Goal: Register for event/course

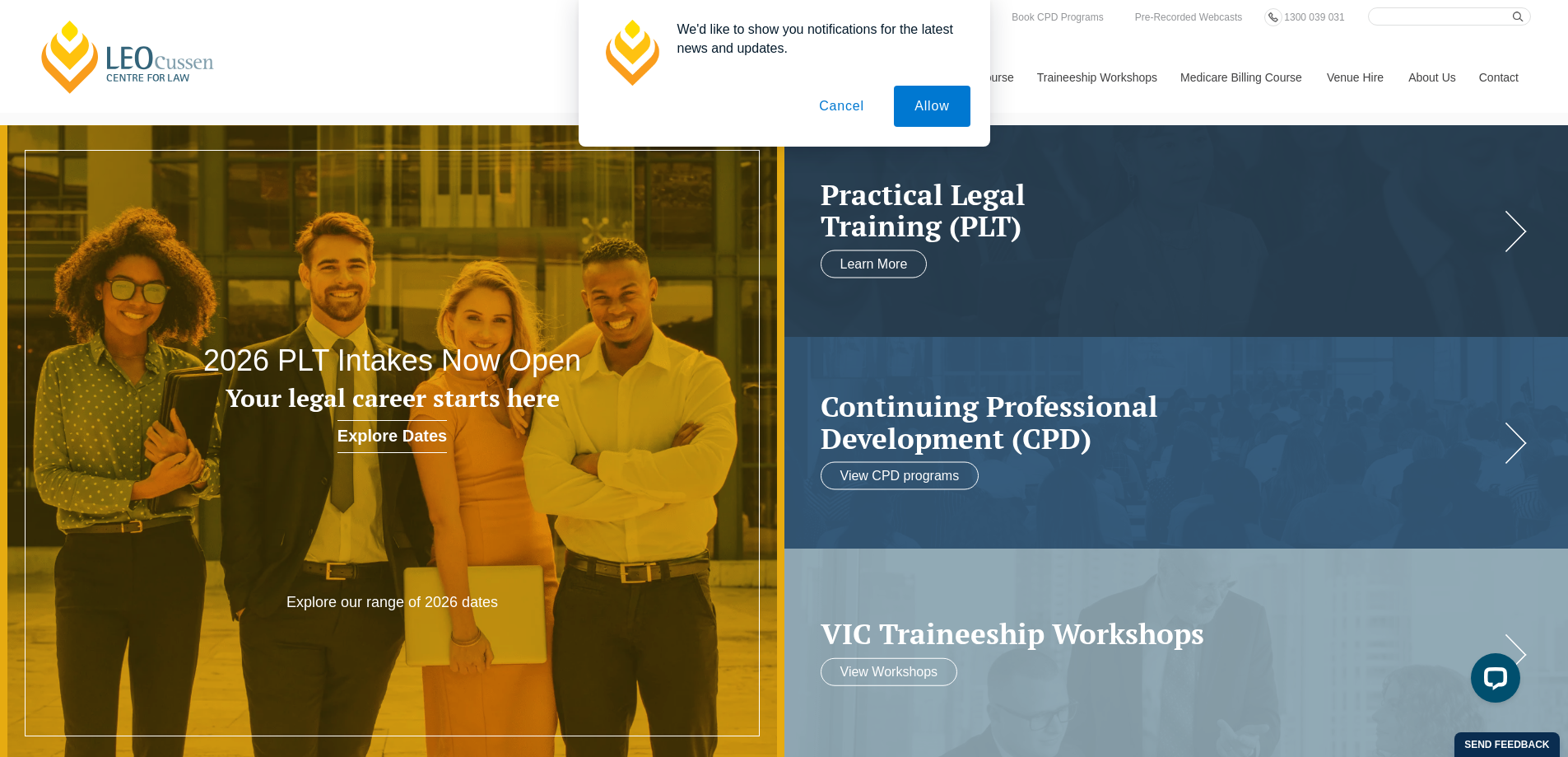
click at [856, 107] on button "Cancel" at bounding box center [841, 106] width 87 height 41
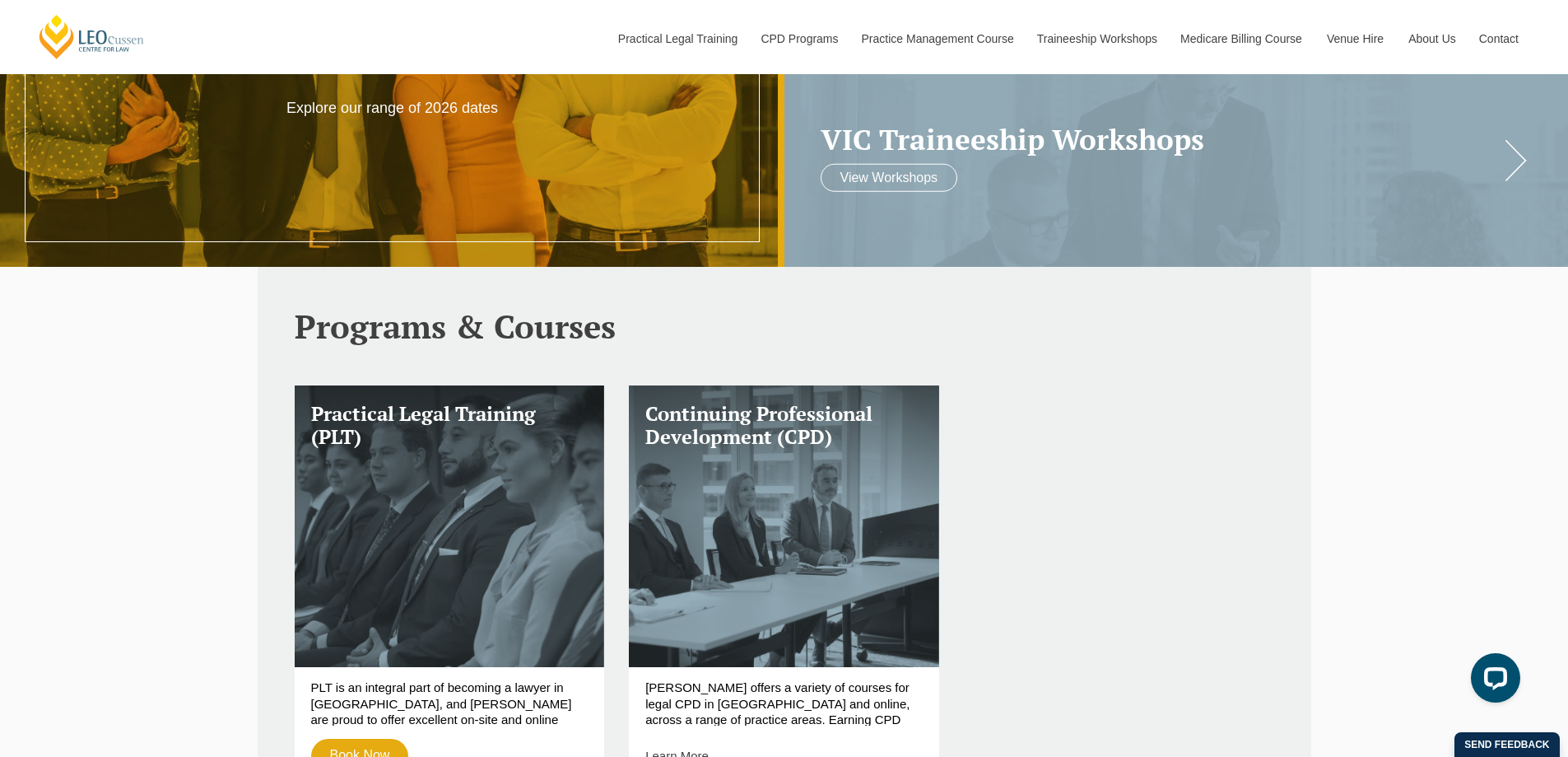
scroll to position [659, 0]
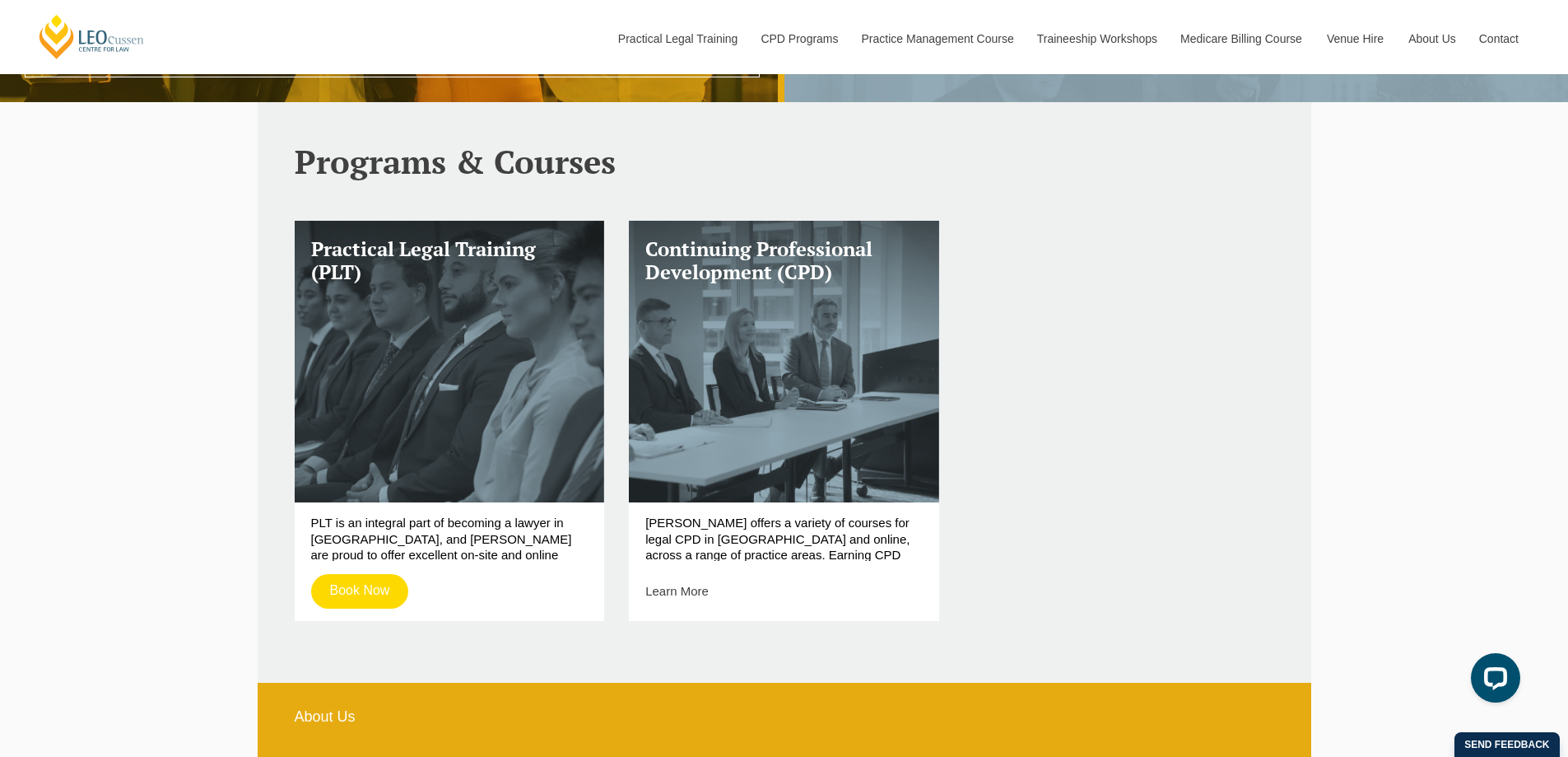
click at [382, 597] on link "Book Now" at bounding box center [359, 591] width 98 height 34
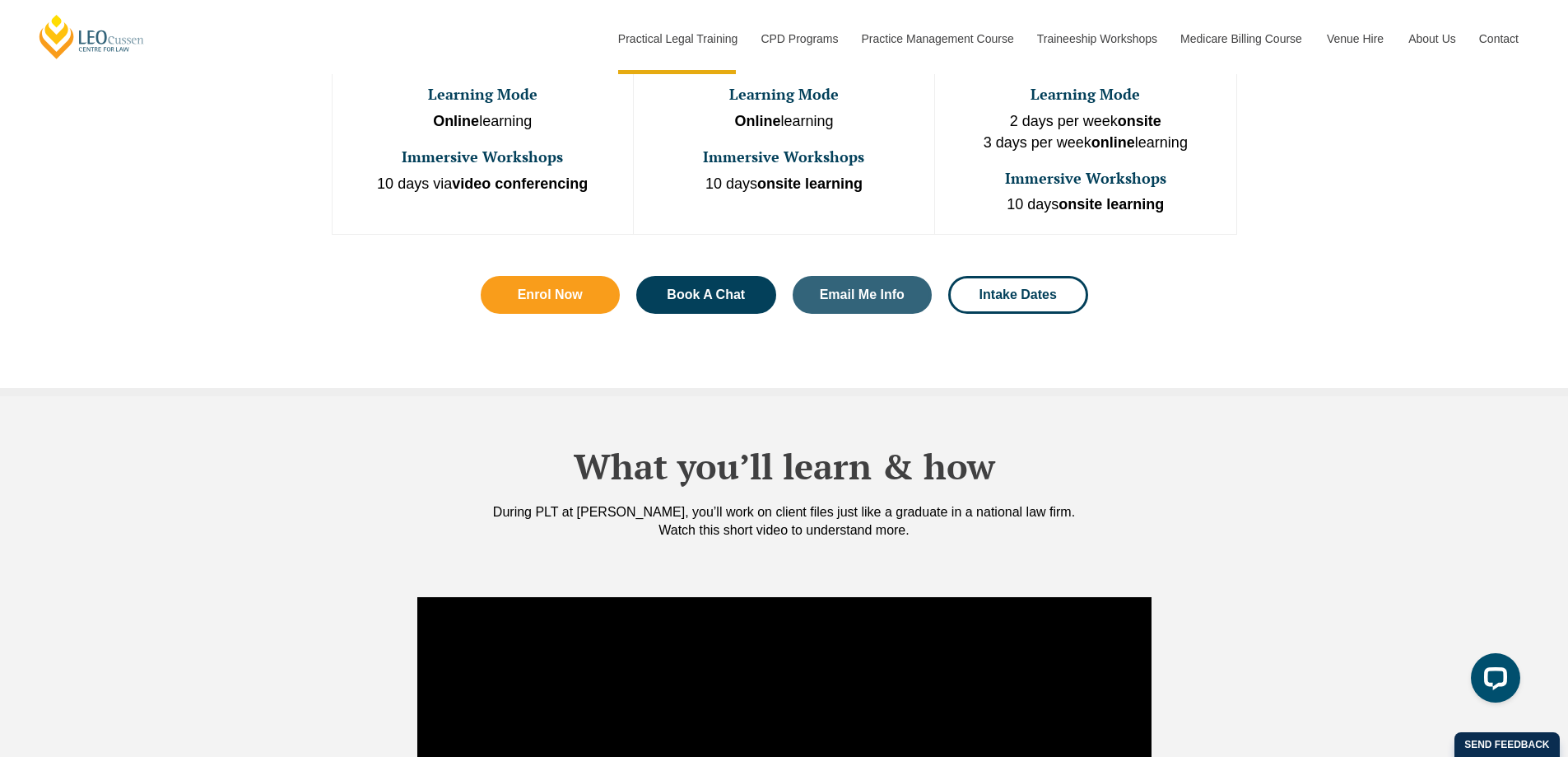
scroll to position [1318, 0]
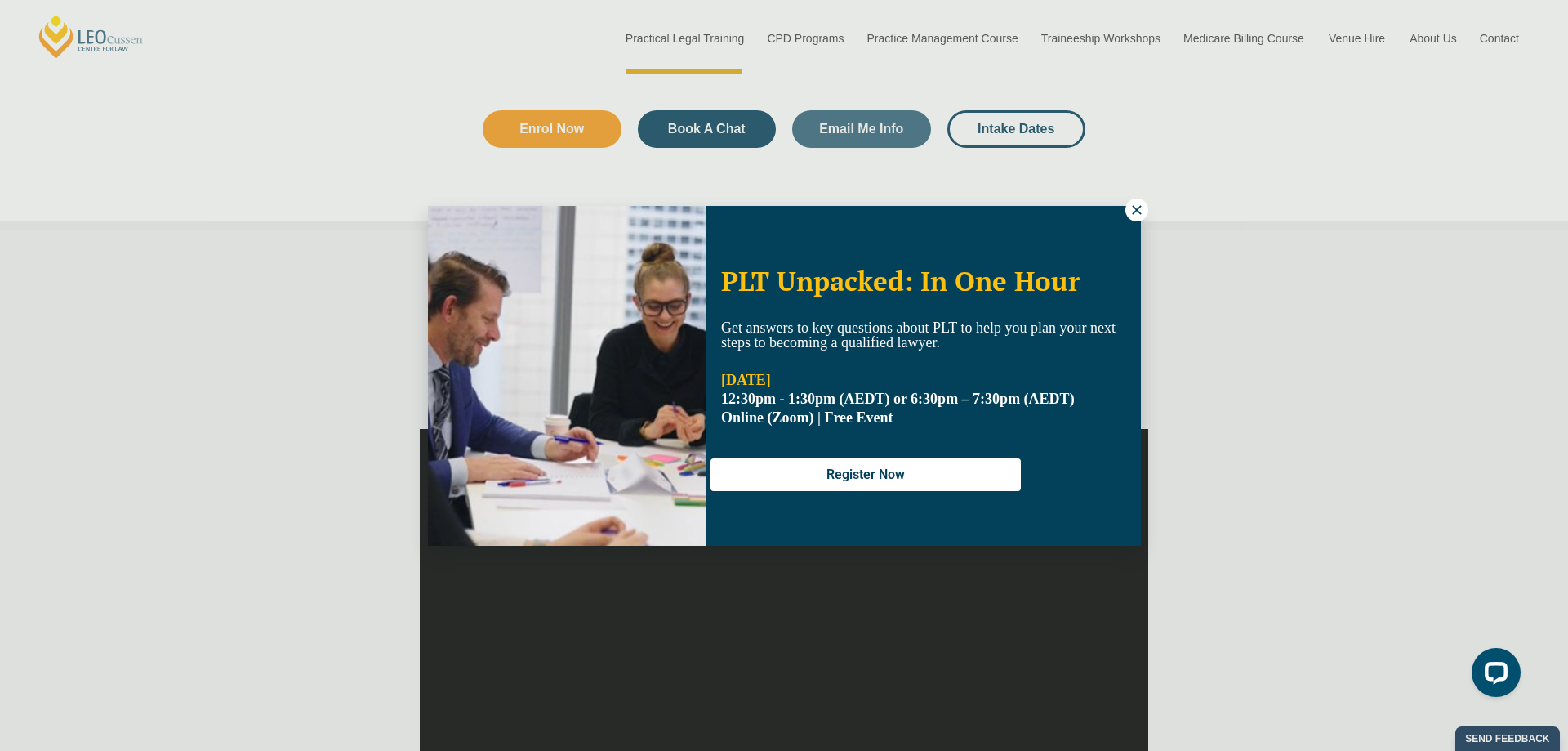
click at [1130, 212] on icon at bounding box center [1137, 210] width 15 height 15
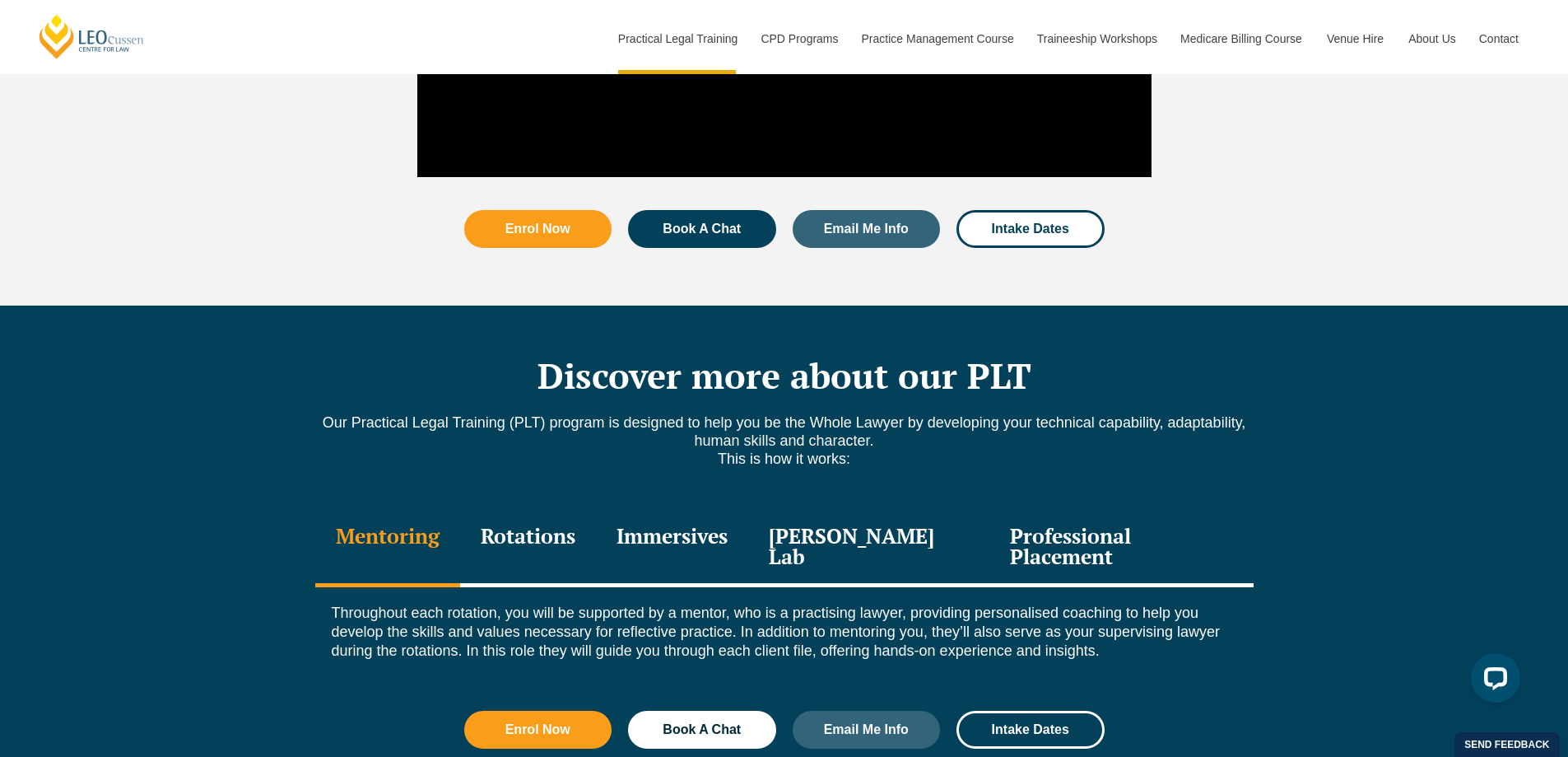
scroll to position [2142, 0]
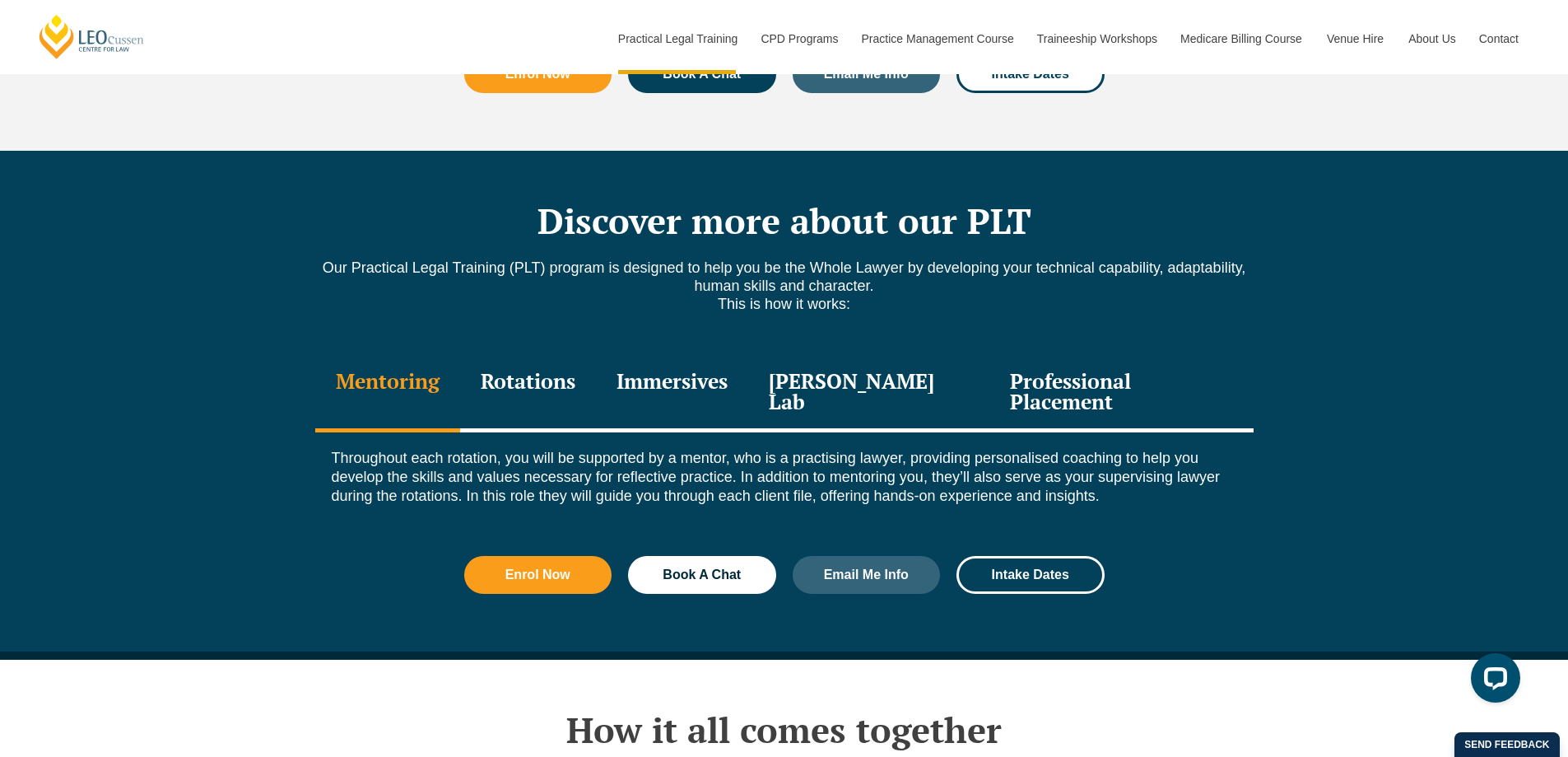
click at [1171, 354] on div "Professional Placement" at bounding box center [1120, 393] width 263 height 78
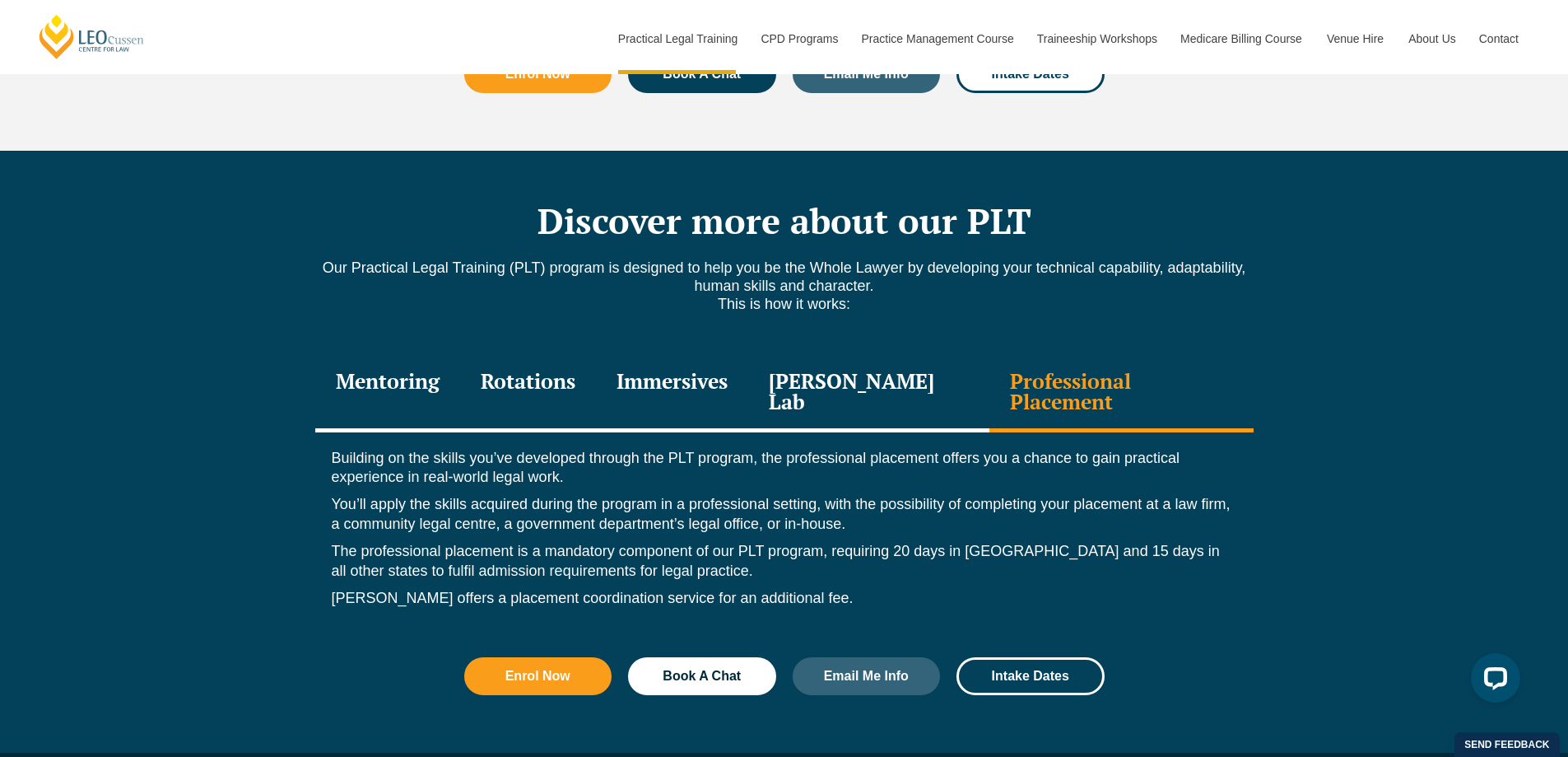
click at [410, 354] on div "Mentoring" at bounding box center [388, 393] width 145 height 78
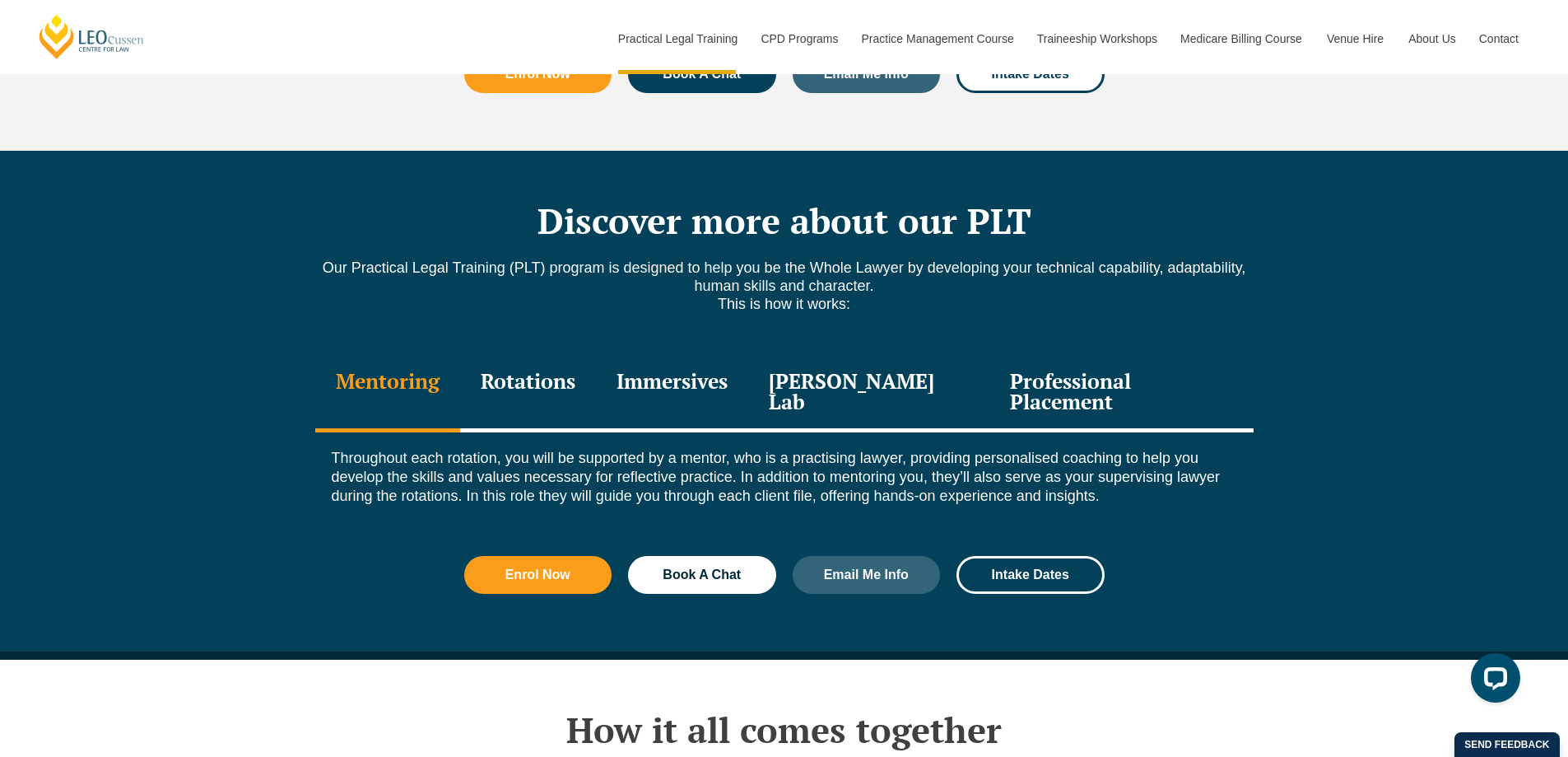
click at [525, 354] on div "Rotations" at bounding box center [528, 393] width 136 height 78
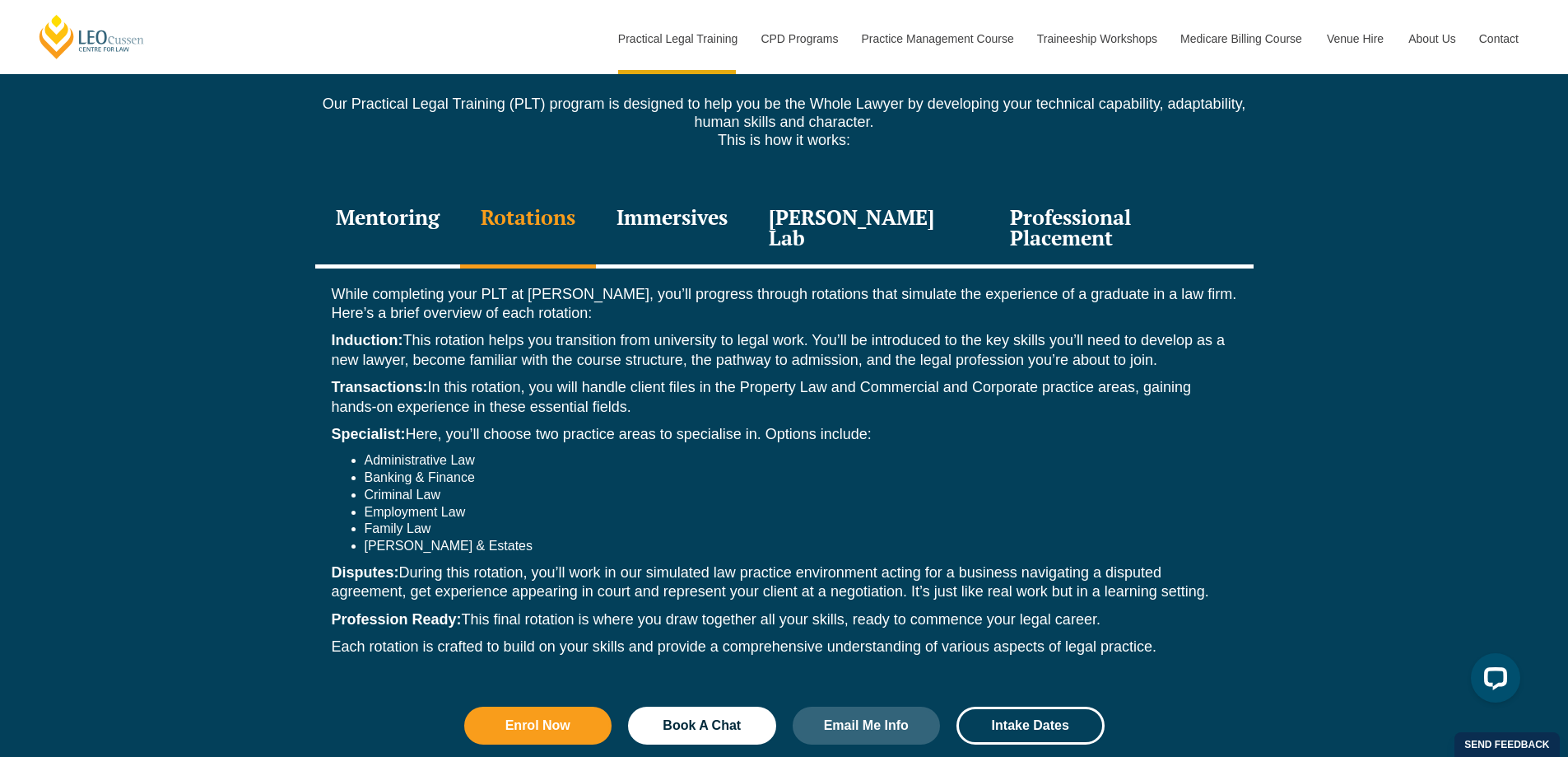
scroll to position [2306, 0]
